Goal: Communication & Community: Answer question/provide support

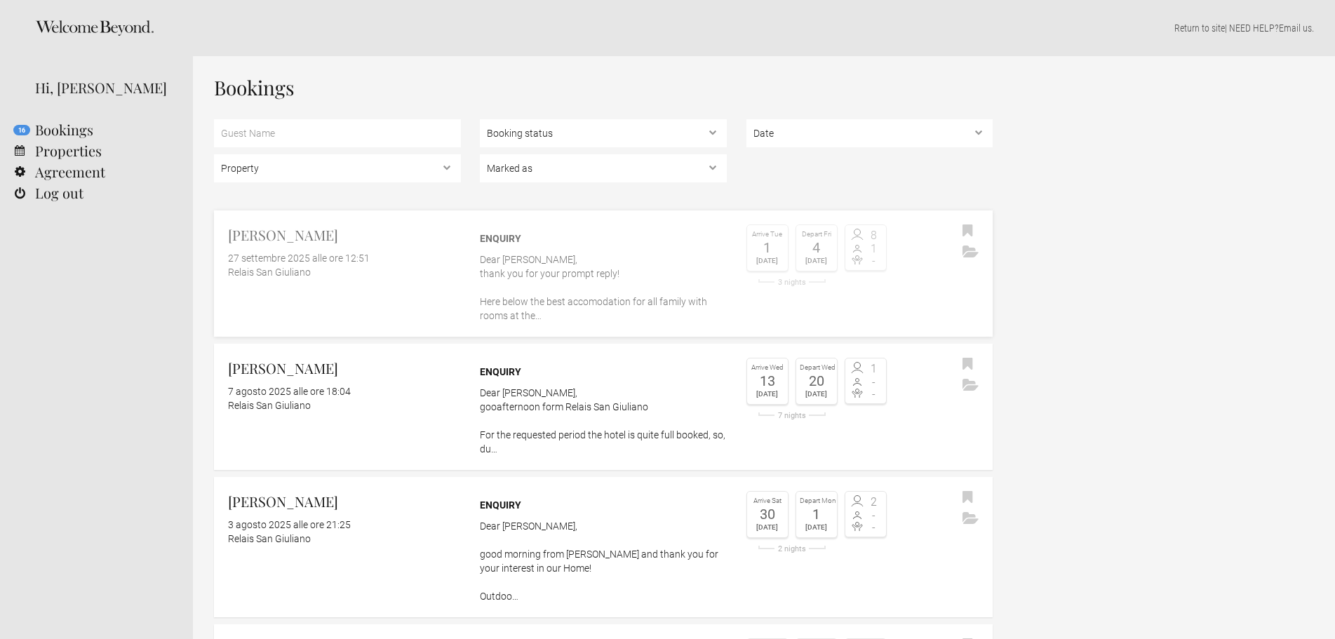
click at [616, 267] on p "Dear [PERSON_NAME], thank you for your prompt reply! Here below the best accomo…" at bounding box center [603, 288] width 247 height 70
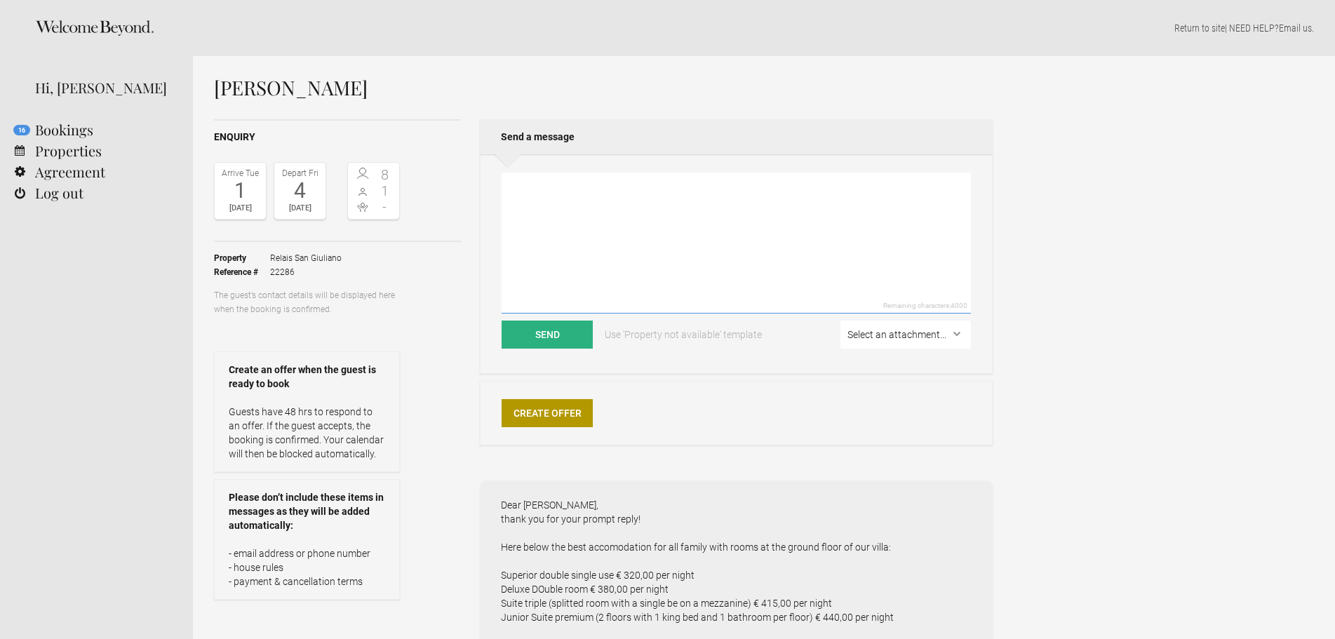
click at [600, 201] on textarea at bounding box center [736, 243] width 469 height 141
type textarea "T"
click at [523, 196] on textarea "Private driver services from the airport to the Hotel: - uo to 2 people €" at bounding box center [736, 243] width 469 height 141
click at [593, 195] on textarea "Private driver services from the airport to the Hotel: - up to 2 people €" at bounding box center [736, 243] width 469 height 141
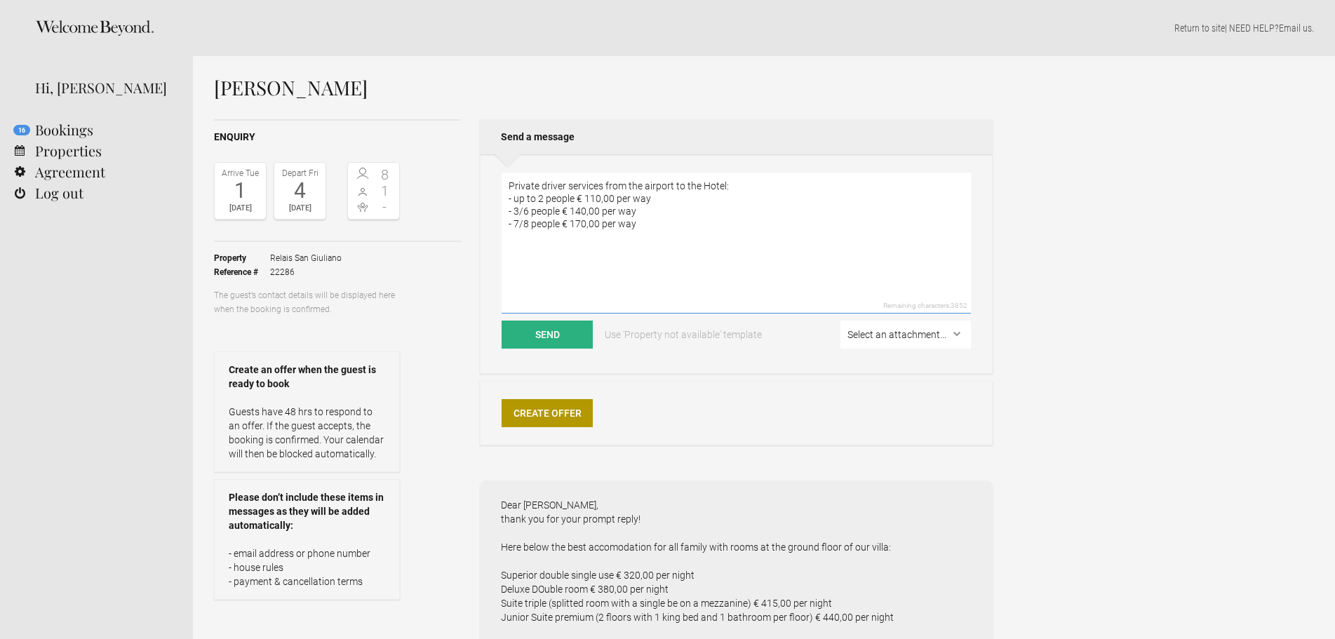
click at [730, 185] on textarea "Private driver services from the airport to the Hotel: - up to 2 people € 110,0…" at bounding box center [736, 243] width 469 height 141
click at [527, 271] on textarea "Private driver services from the airport to the Hotel: - up to 2 people € 110,0…" at bounding box center [736, 243] width 469 height 141
type textarea "Private driver services from the airport to the Hotel: - up to 2 people € 110,0…"
click at [558, 340] on button "Send" at bounding box center [547, 335] width 91 height 28
